Goal: Transaction & Acquisition: Purchase product/service

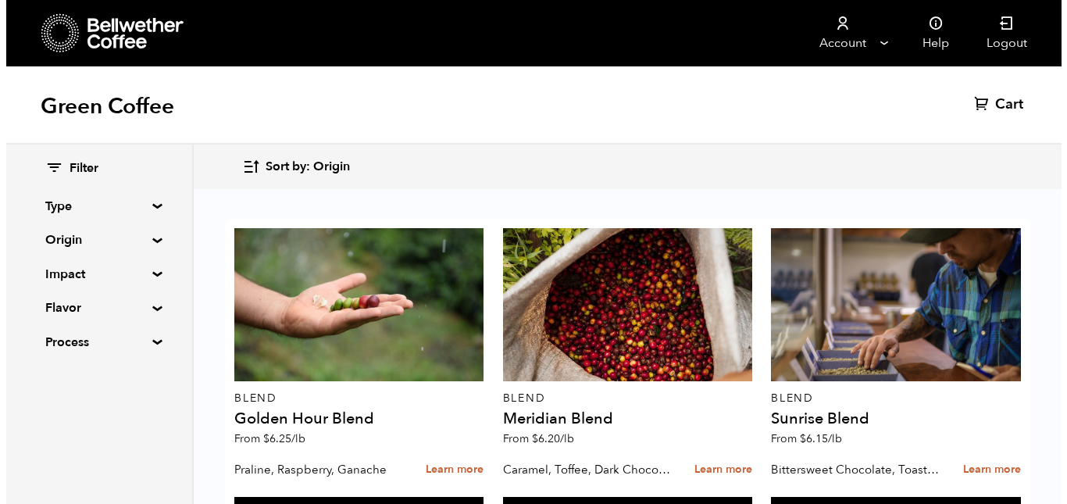
scroll to position [1011, 0]
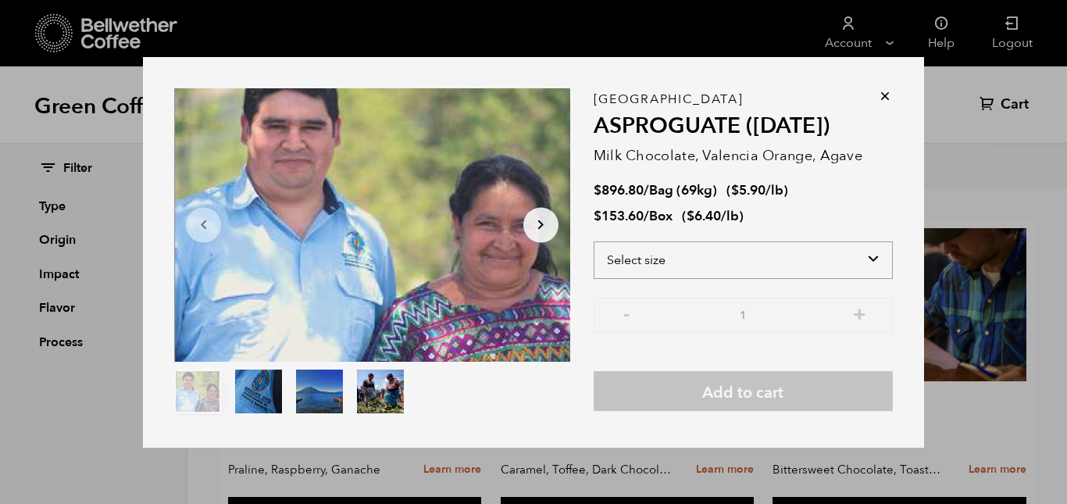
click at [867, 259] on select "Select size Bag (69kg) (152 lbs) Box (24 lbs)" at bounding box center [743, 259] width 299 height 37
select select "box"
click at [594, 241] on select "Select size Bag (69kg) (152 lbs) Box (24 lbs)" at bounding box center [743, 259] width 299 height 37
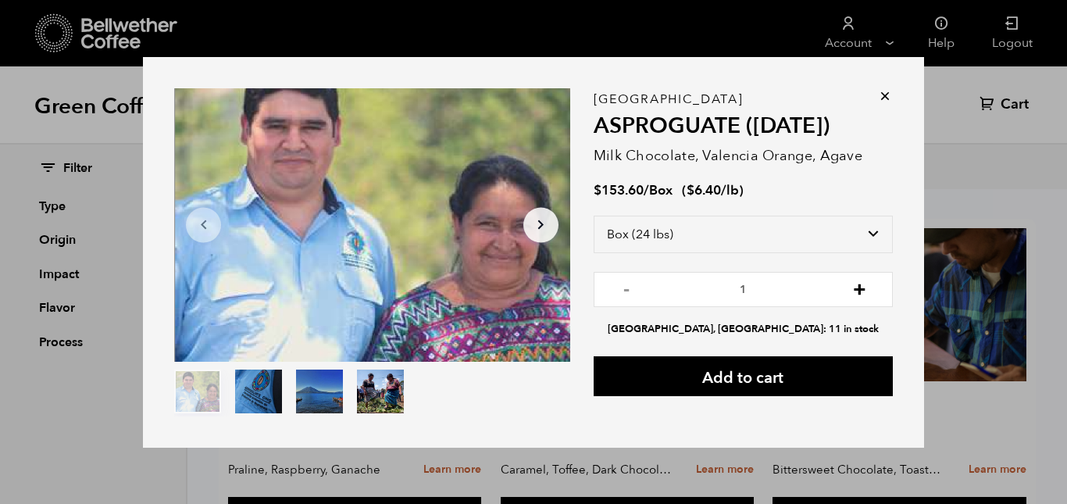
click at [851, 289] on button "+" at bounding box center [860, 288] width 20 height 16
type input "3"
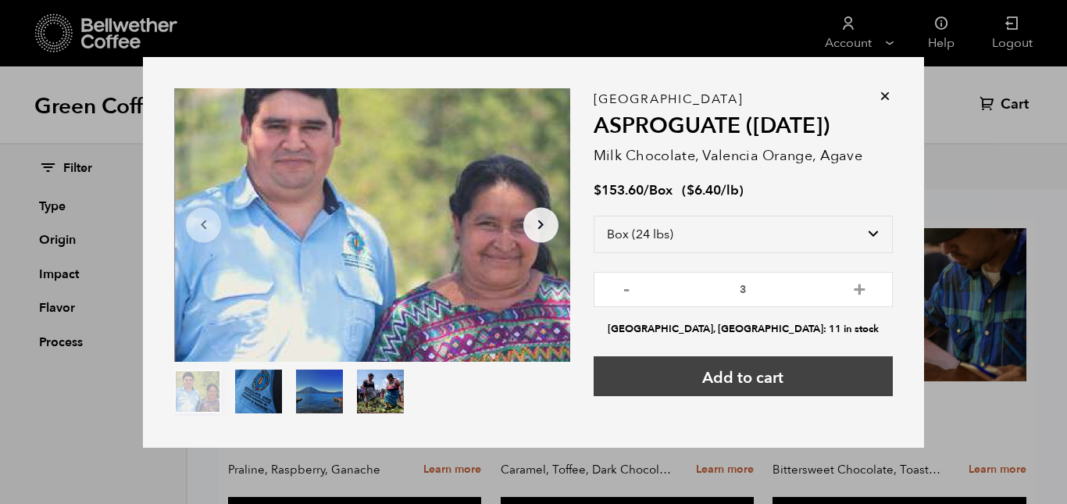
click at [777, 378] on button "Add to cart" at bounding box center [743, 376] width 299 height 40
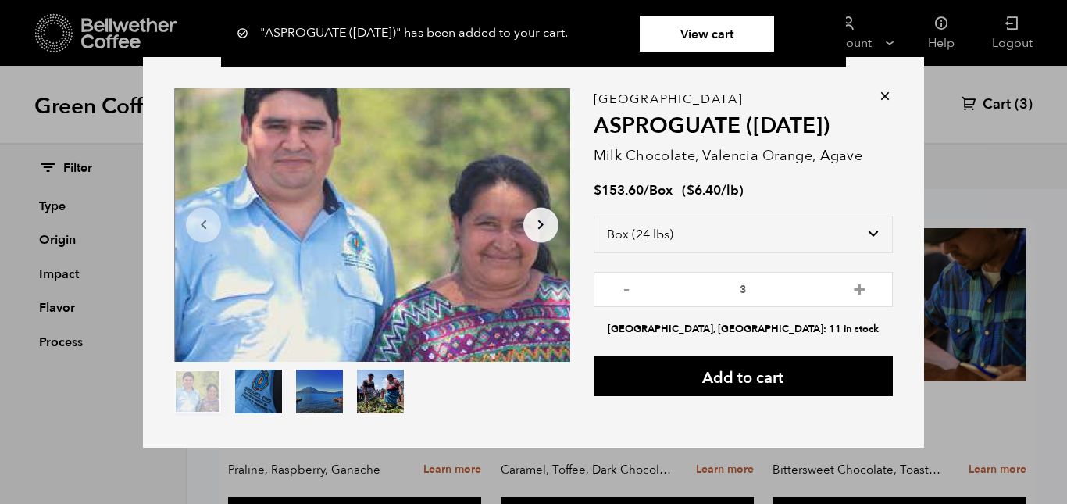
click at [731, 33] on link "View cart" at bounding box center [707, 34] width 134 height 36
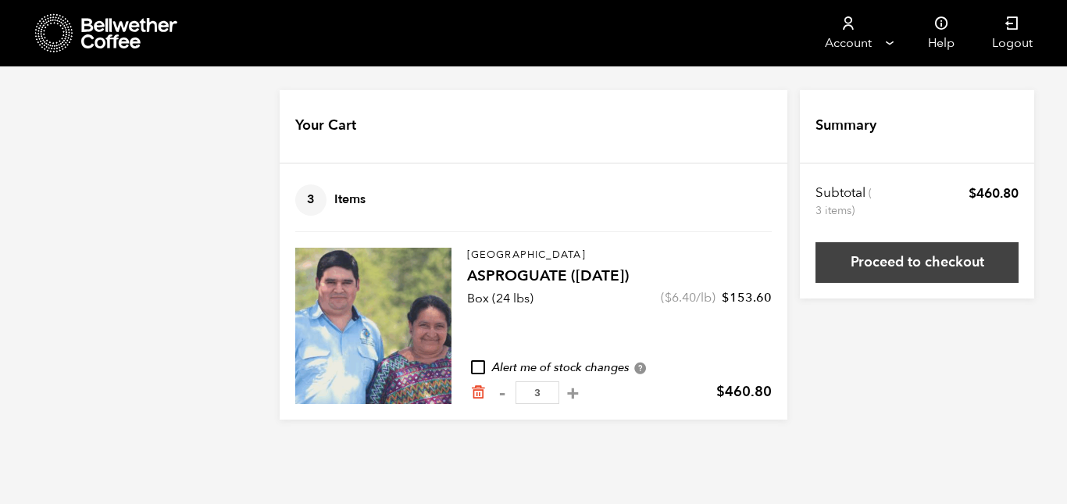
click at [904, 270] on link "Proceed to checkout" at bounding box center [916, 262] width 203 height 41
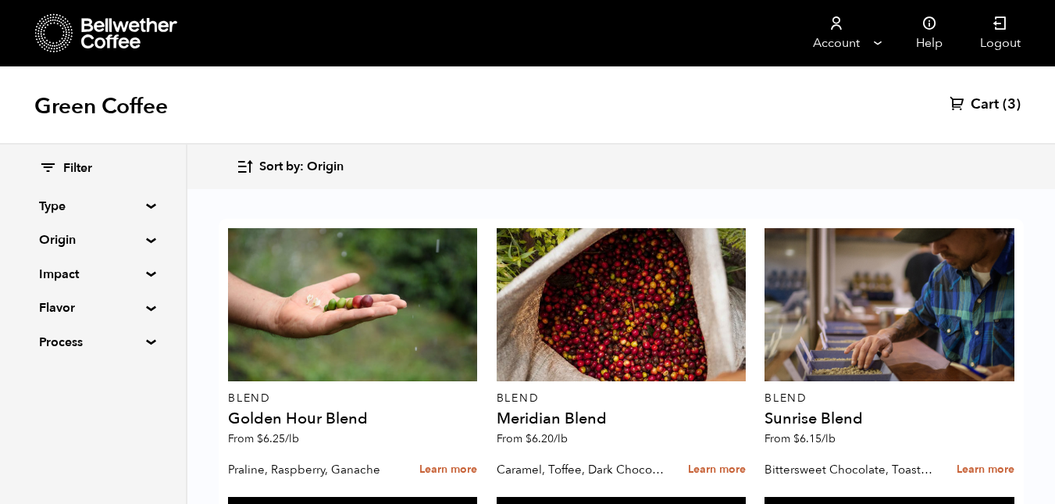
click at [983, 101] on span "Cart" at bounding box center [985, 104] width 28 height 19
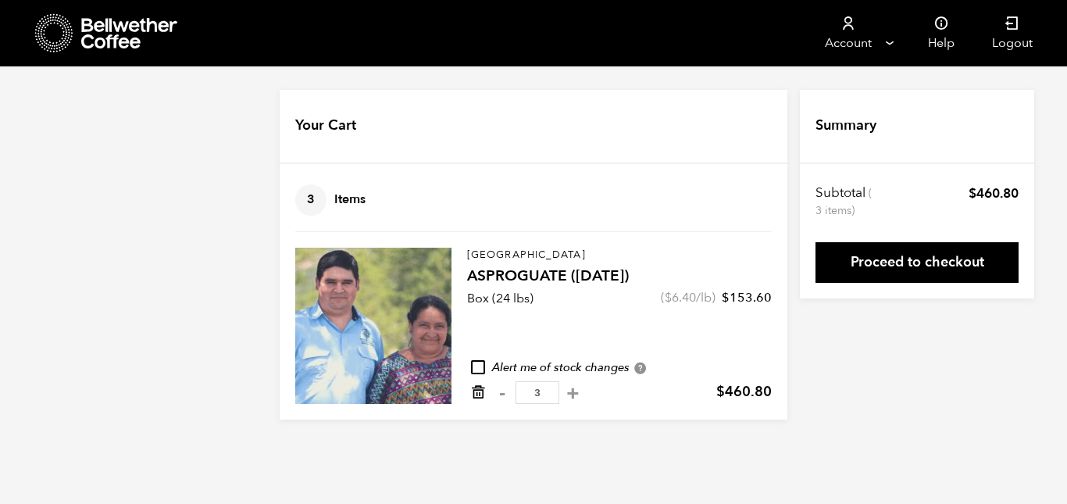
click at [476, 391] on icon "Remove from cart" at bounding box center [478, 392] width 16 height 16
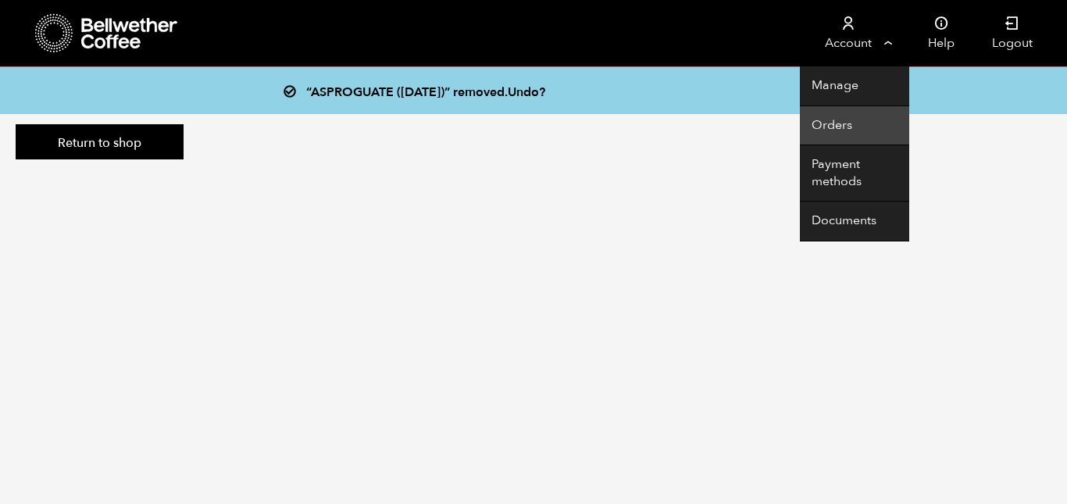
click at [853, 123] on link "Orders" at bounding box center [854, 126] width 109 height 40
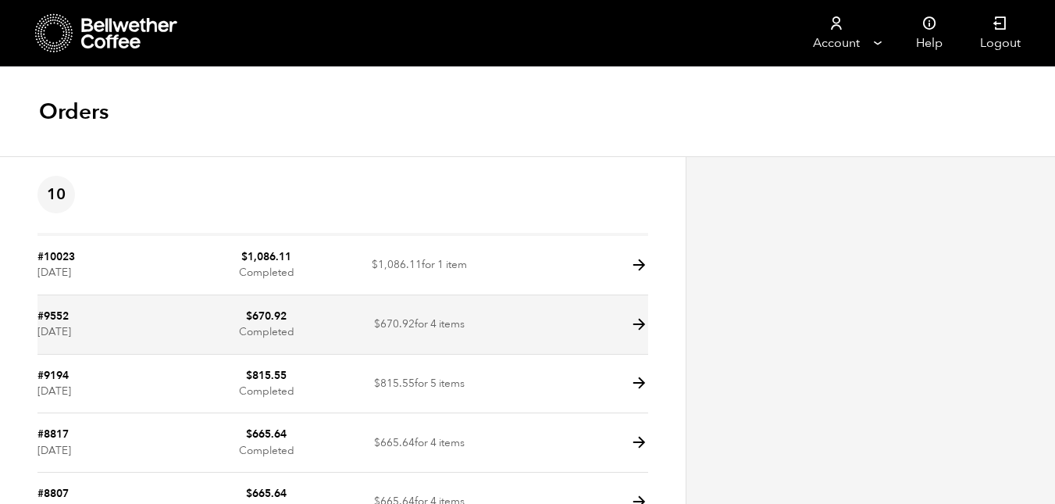
click at [638, 327] on icon at bounding box center [639, 325] width 18 height 18
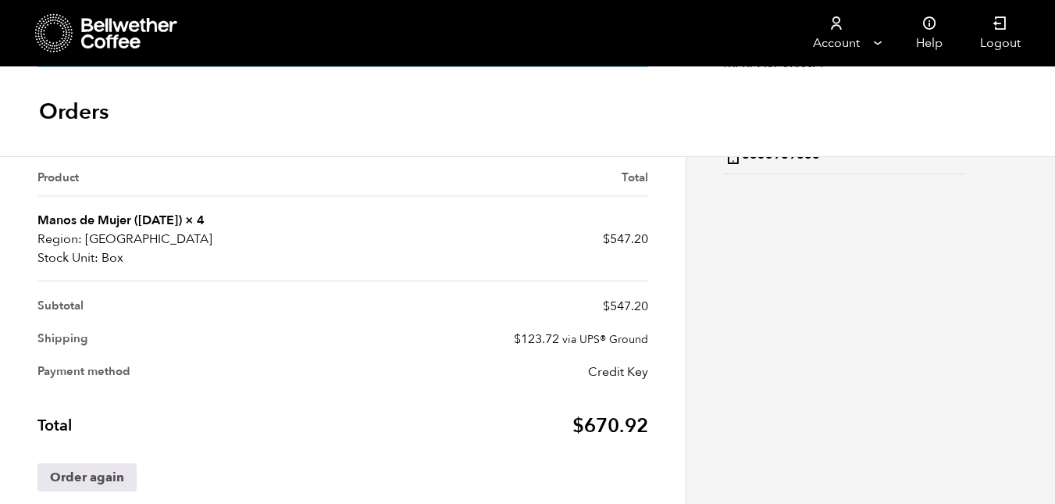
scroll to position [424, 0]
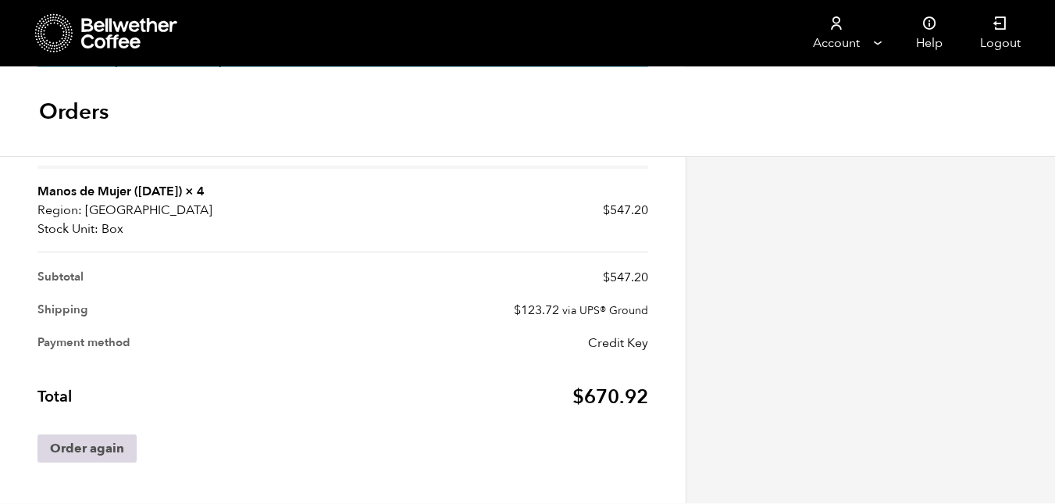
click at [70, 446] on link "Order again" at bounding box center [86, 448] width 99 height 28
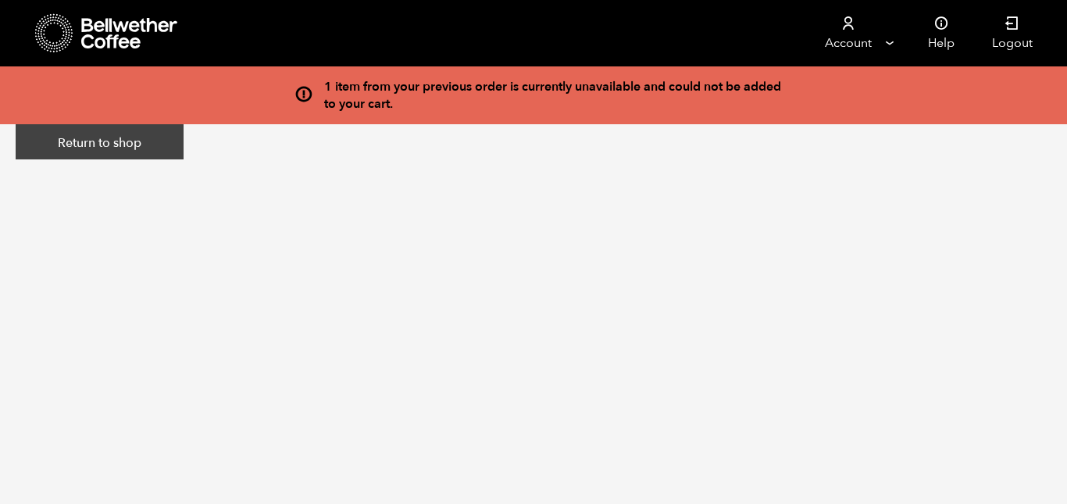
click at [116, 134] on link "Return to shop" at bounding box center [100, 142] width 168 height 36
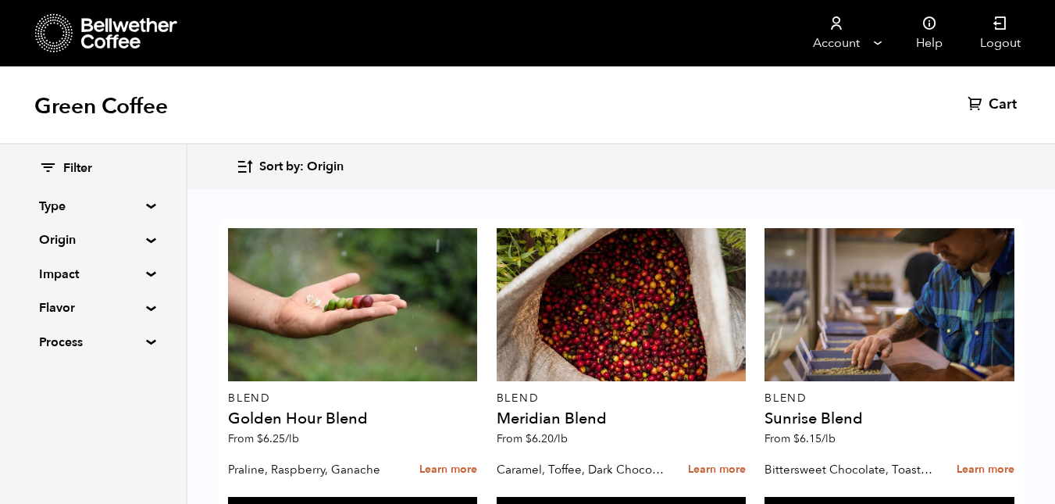
scroll to position [1054, 0]
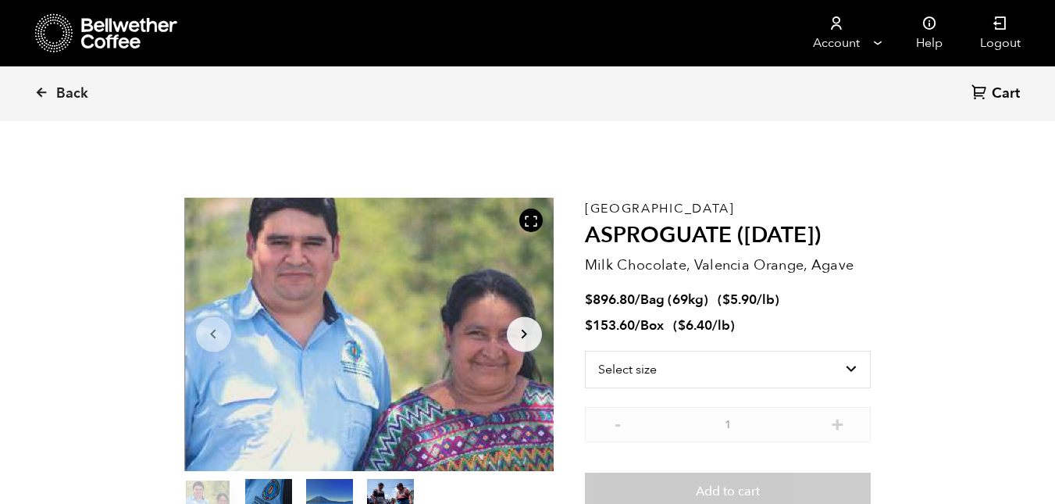
scroll to position [679, 669]
click at [846, 369] on select "Select size Bag (69kg) (152 lbs) Box (24 lbs)" at bounding box center [728, 369] width 287 height 37
select select "bag-2"
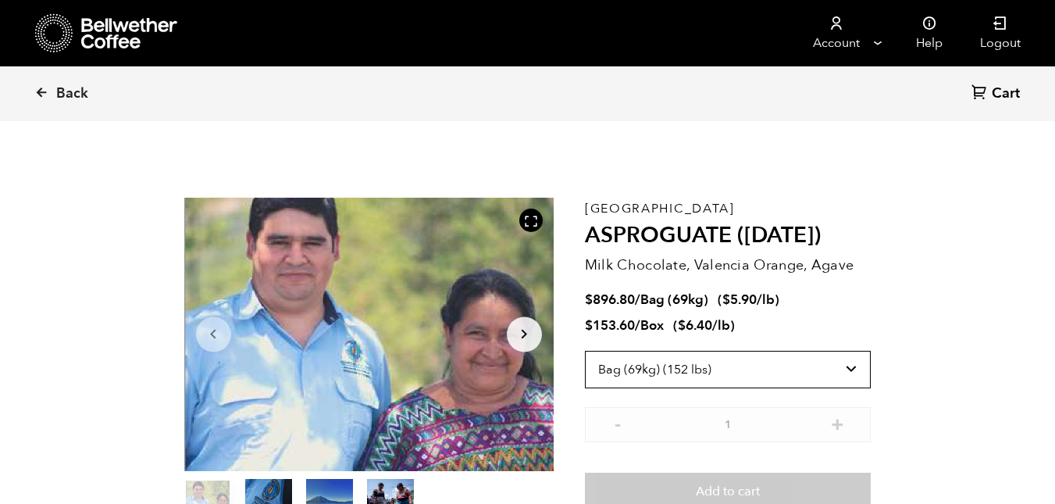
click at [585, 351] on select "Select size Bag (69kg) (152 lbs) Box (24 lbs)" at bounding box center [728, 369] width 287 height 37
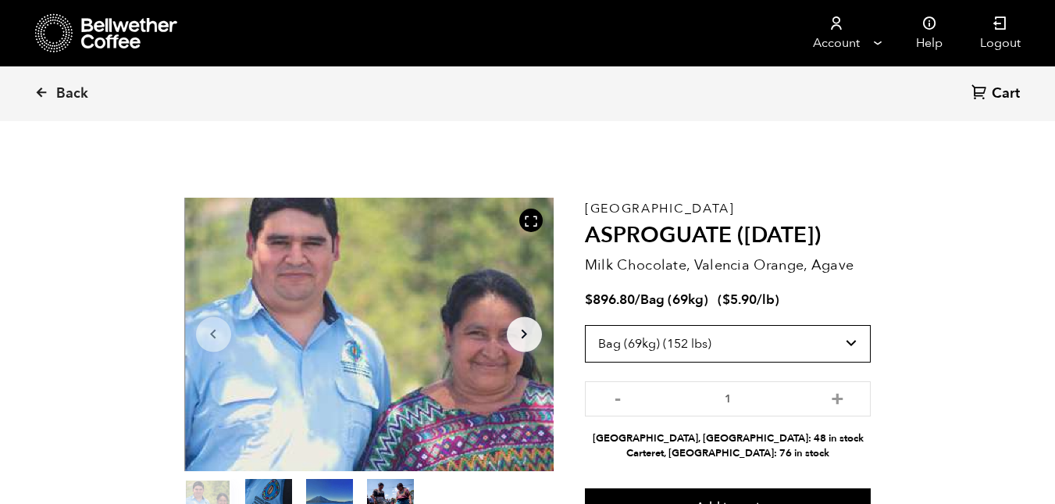
scroll to position [154, 0]
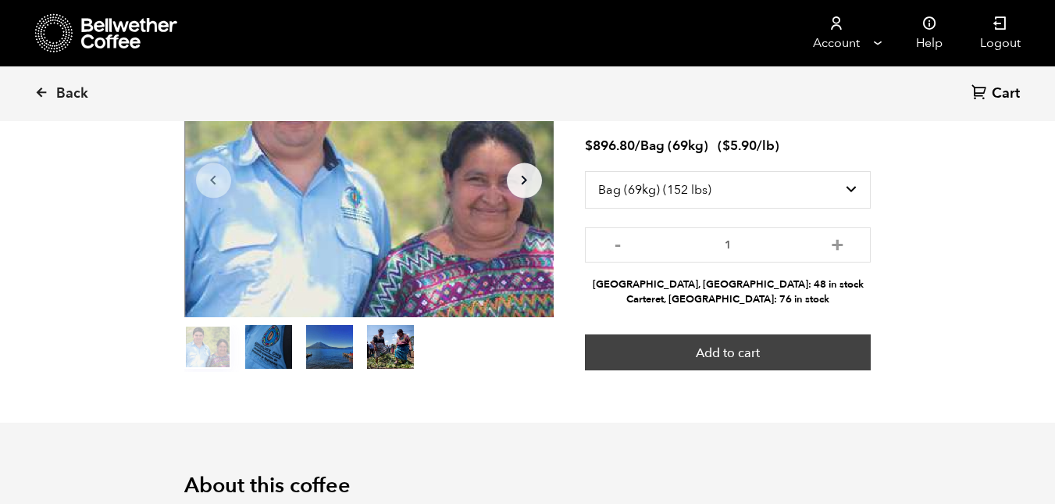
click at [768, 342] on button "Add to cart" at bounding box center [728, 352] width 287 height 36
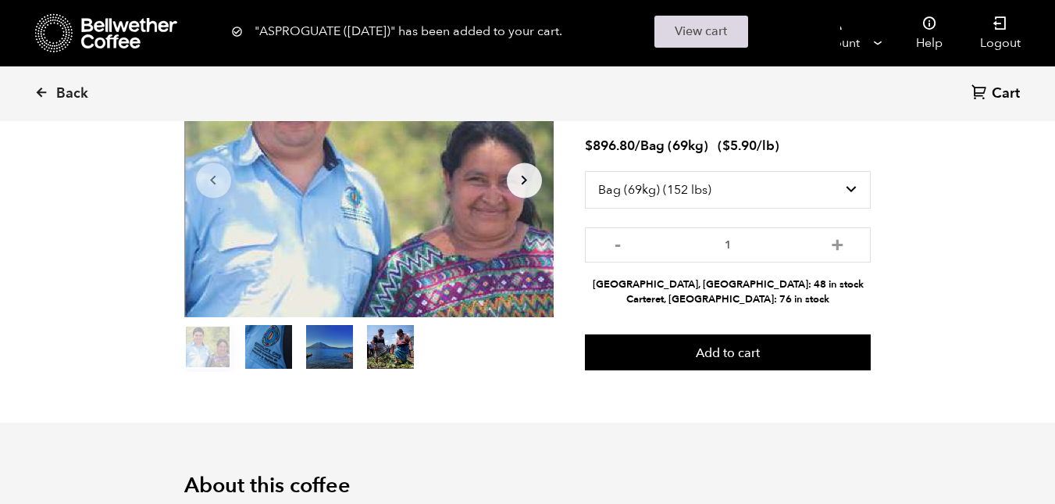
click at [727, 32] on link "View cart" at bounding box center [701, 32] width 94 height 32
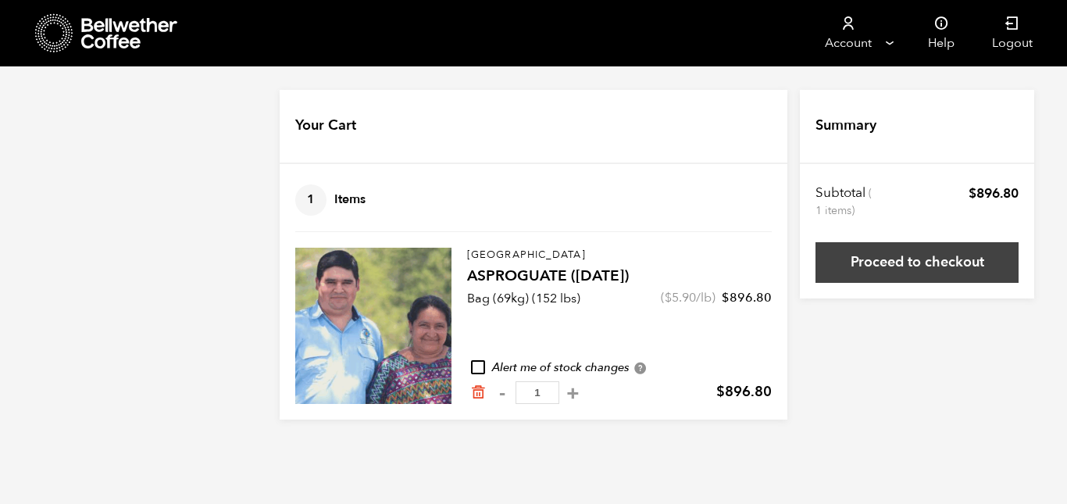
click at [913, 266] on link "Proceed to checkout" at bounding box center [916, 262] width 203 height 41
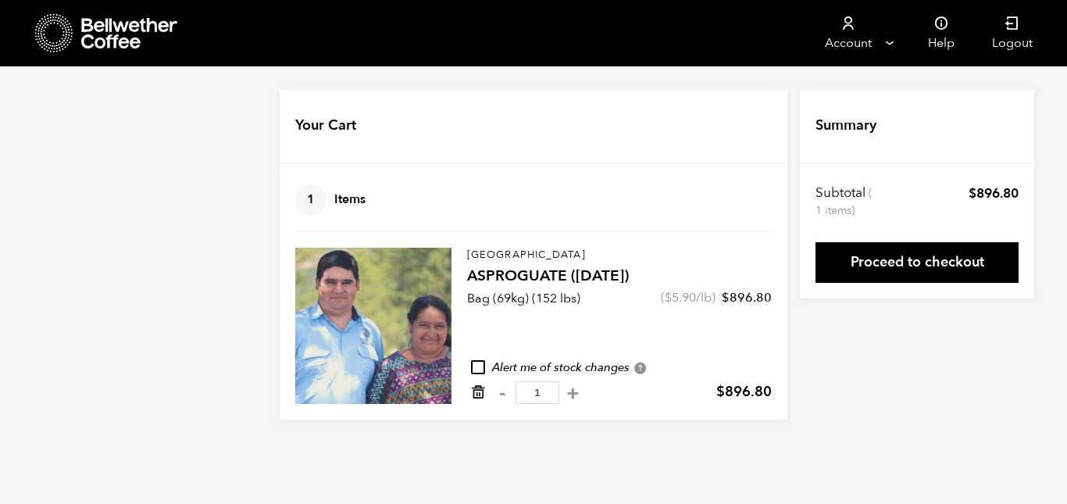
click at [479, 396] on icon "Remove from cart" at bounding box center [478, 392] width 16 height 16
